Goal: Task Accomplishment & Management: Manage account settings

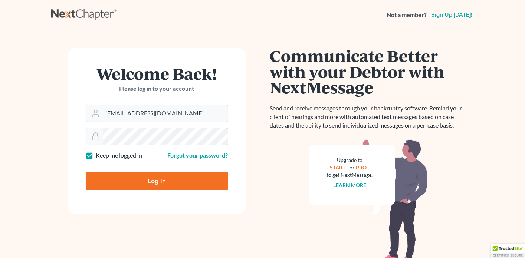
click at [154, 185] on input "Log In" at bounding box center [157, 181] width 143 height 19
type input "Thinking..."
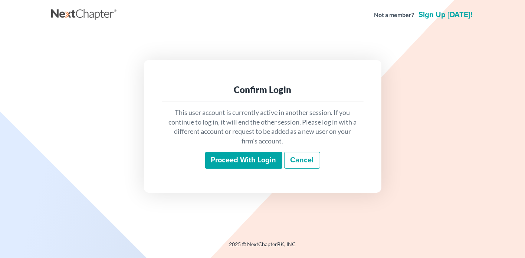
click at [240, 163] on input "Proceed with login" at bounding box center [243, 160] width 77 height 17
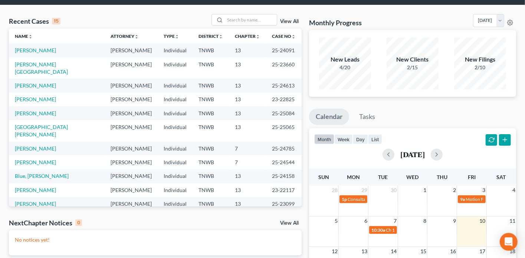
scroll to position [8, 0]
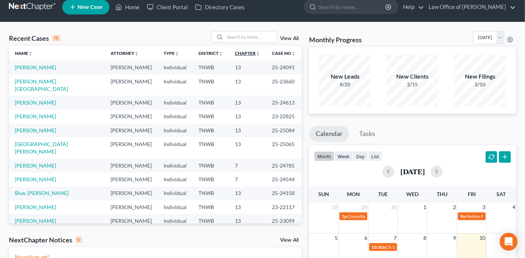
click at [235, 51] on link "Chapter unfold_more expand_more expand_less" at bounding box center [247, 54] width 25 height 6
click at [256, 53] on icon "expand_less" at bounding box center [258, 54] width 4 height 4
click at [234, 53] on link "Chapter unfold_more expand_more expand_less" at bounding box center [247, 54] width 26 height 6
click at [35, 163] on link "Horn, Alisha" at bounding box center [35, 166] width 41 height 6
select select "1"
